Goal: Task Accomplishment & Management: Complete application form

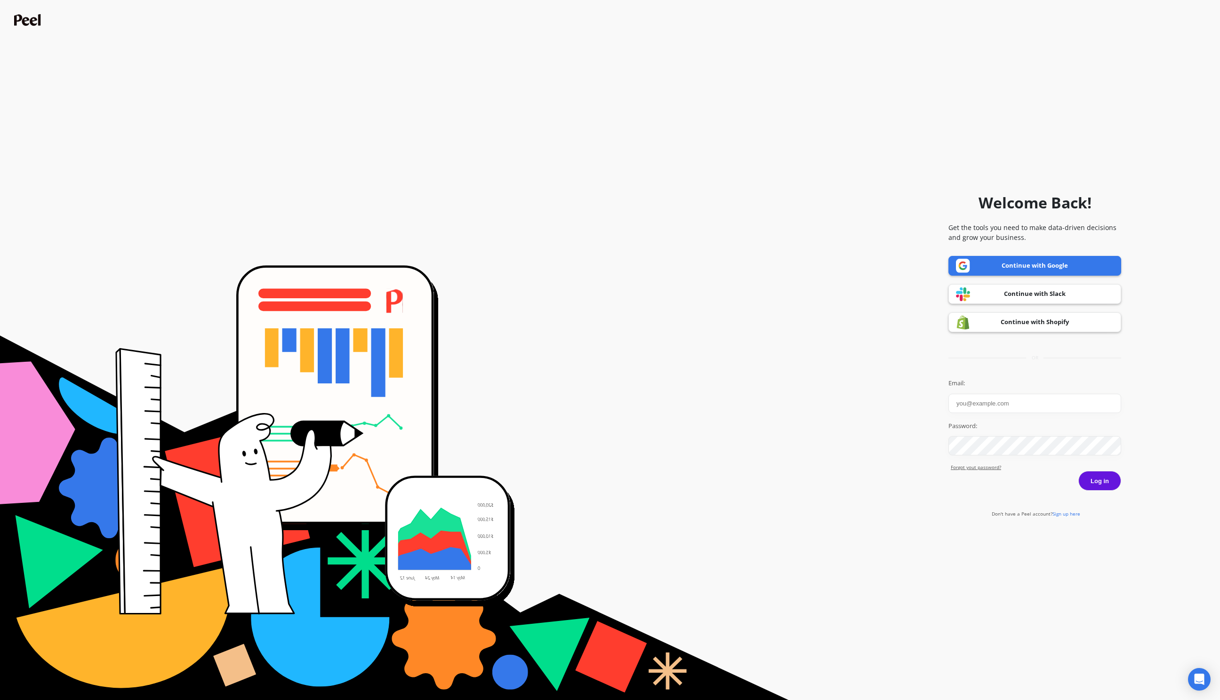
click at [1006, 260] on link "Continue with Google" at bounding box center [1034, 266] width 173 height 20
click at [1014, 324] on link "Continue with Shopify" at bounding box center [1034, 323] width 173 height 20
click at [1060, 321] on link "Continue with Shopify" at bounding box center [1034, 323] width 173 height 20
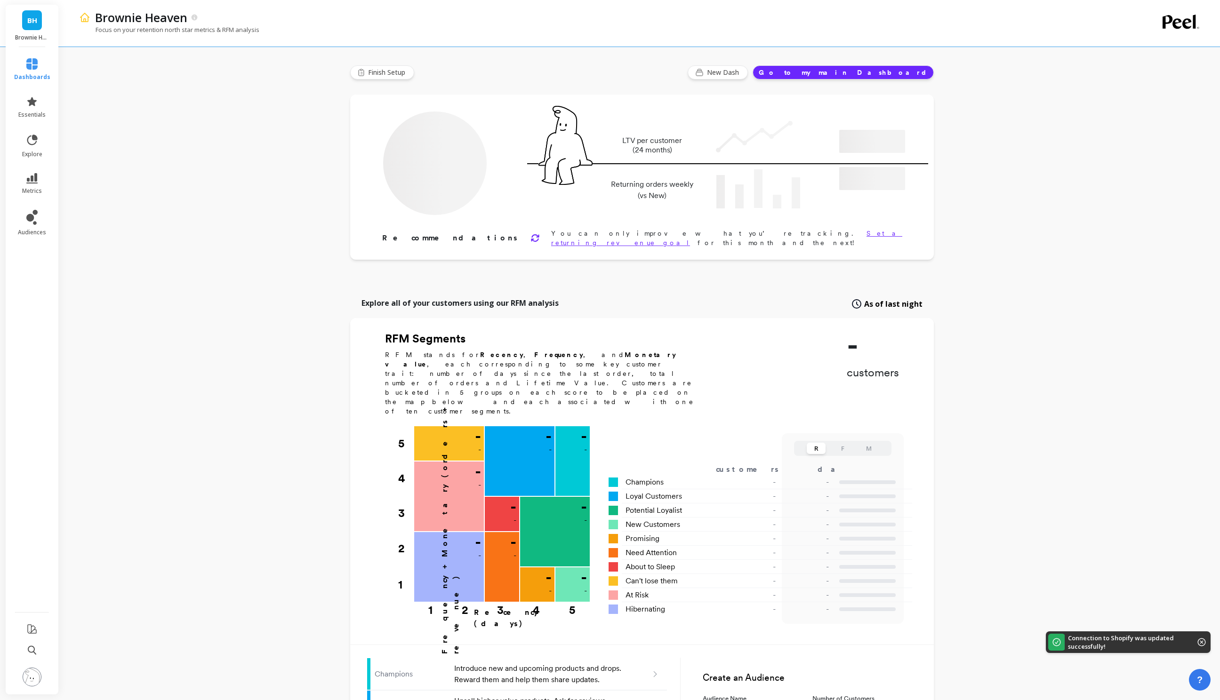
type input "Champions"
type input "1220"
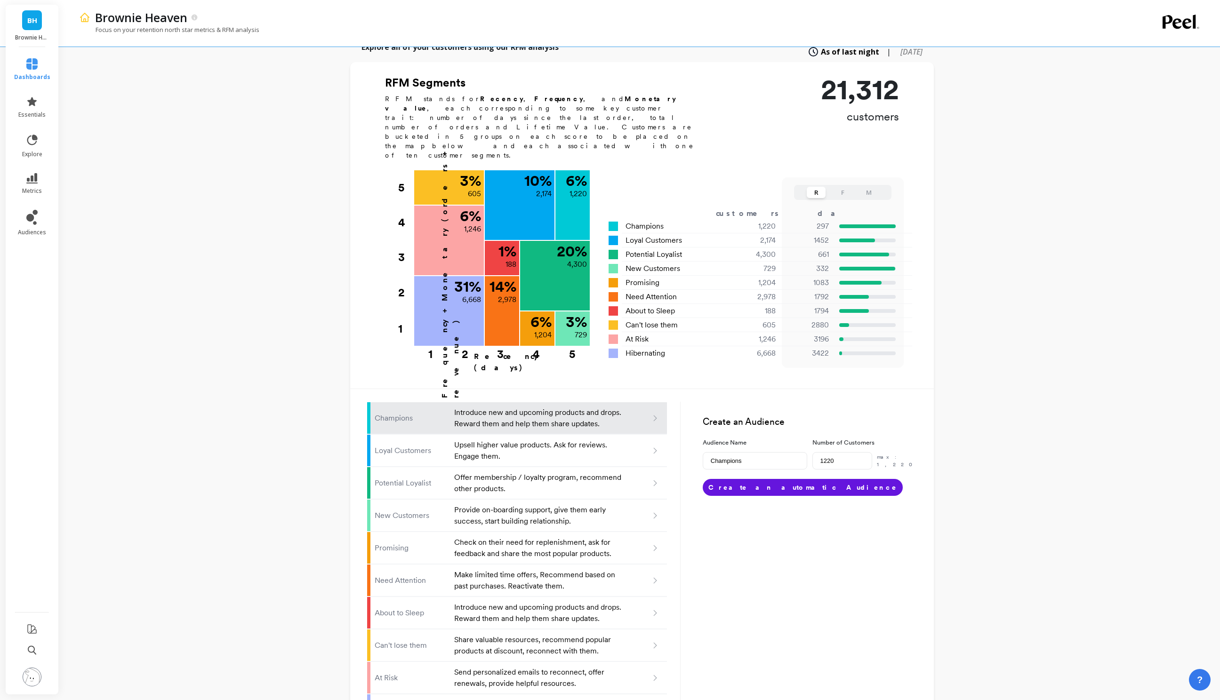
scroll to position [279, 0]
